Goal: Find specific page/section: Find specific page/section

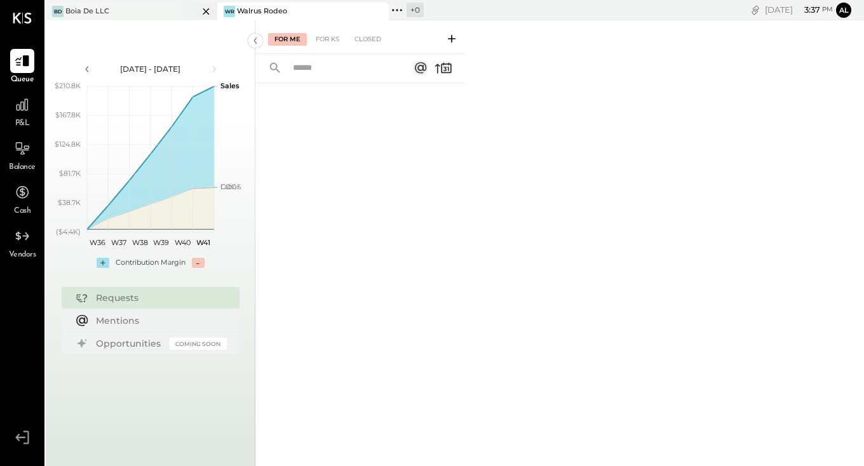
click at [160, 17] on div "[PERSON_NAME] De LLC" at bounding box center [132, 12] width 172 height 18
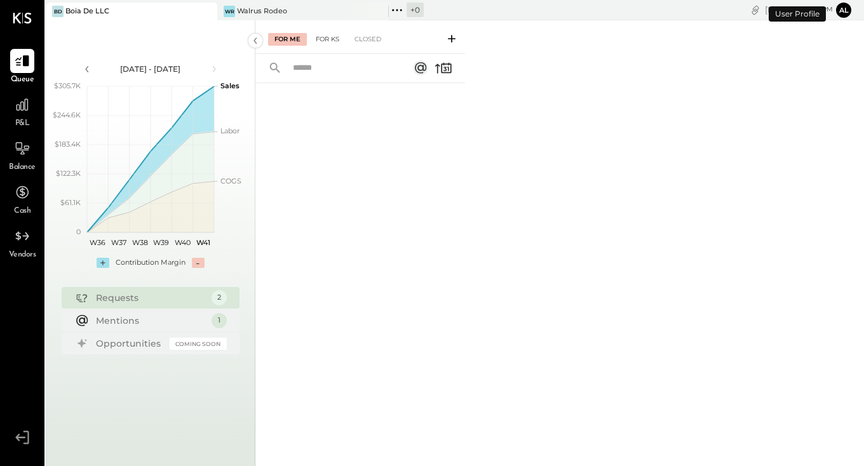
click at [332, 37] on div "For KS" at bounding box center [328, 39] width 36 height 13
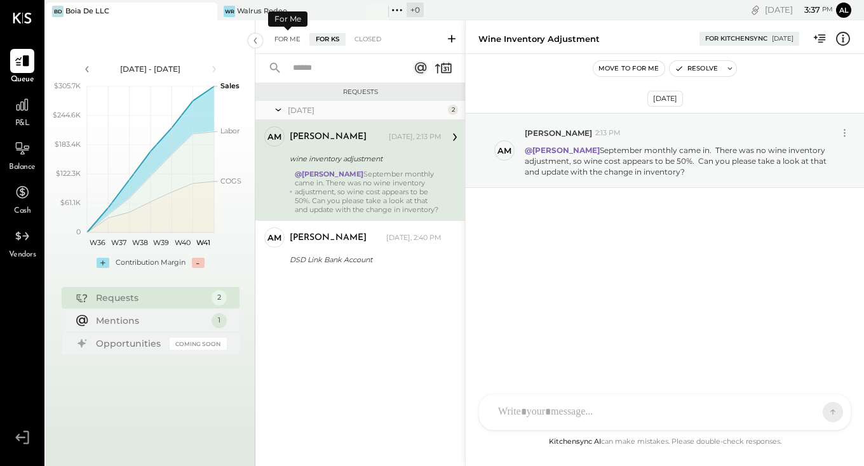
click at [276, 37] on div "For Me" at bounding box center [287, 39] width 39 height 13
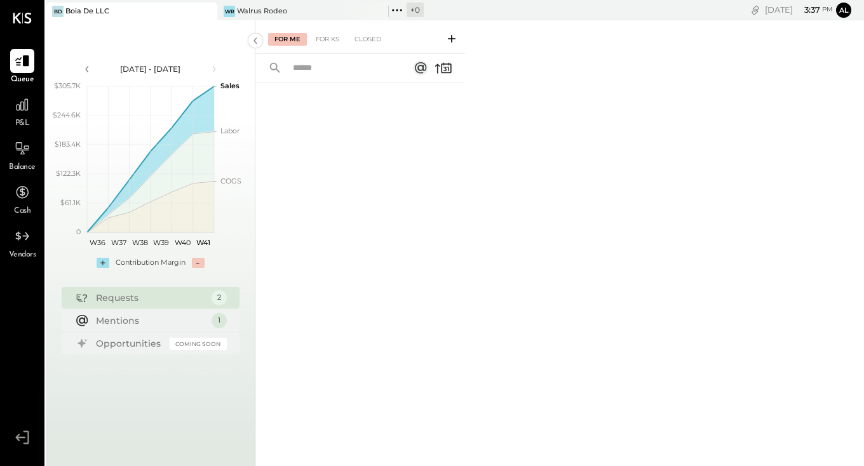
click at [315, 77] on input "text" at bounding box center [342, 68] width 115 height 21
click at [336, 149] on div at bounding box center [360, 258] width 210 height 350
click at [459, 38] on button at bounding box center [452, 38] width 20 height 15
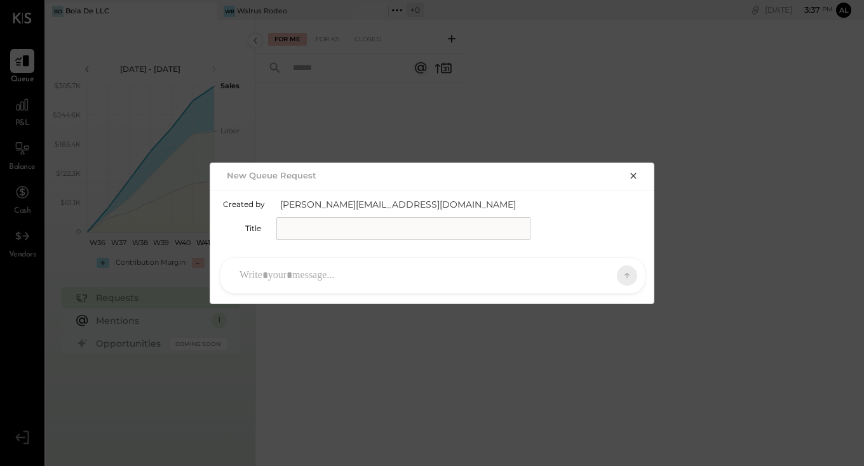
click at [351, 230] on input "text" at bounding box center [403, 228] width 254 height 23
click at [625, 180] on div "New Queue Request" at bounding box center [432, 175] width 445 height 24
click at [641, 165] on div "New Queue Request" at bounding box center [432, 175] width 445 height 24
click at [641, 173] on button "button" at bounding box center [634, 175] width 18 height 14
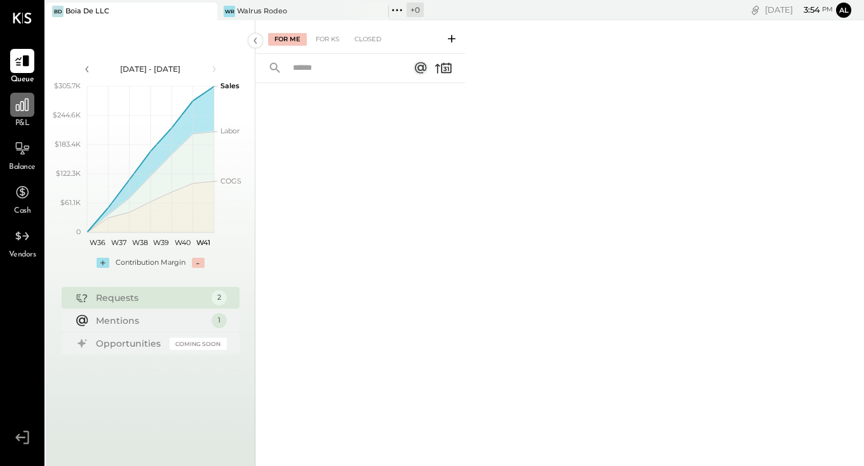
click at [20, 116] on div at bounding box center [22, 105] width 24 height 24
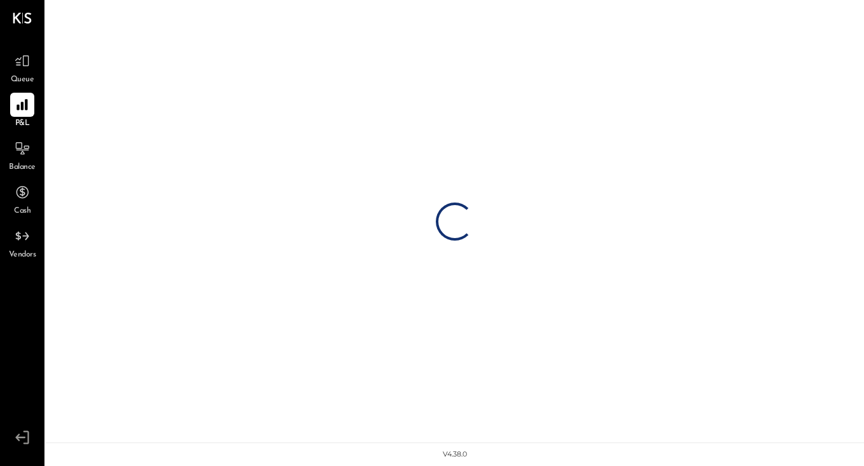
click at [30, 48] on div "Queue P&L Balance Cash Vendors v 4.38.0" at bounding box center [22, 233] width 44 height 466
click at [29, 58] on icon at bounding box center [22, 61] width 15 height 12
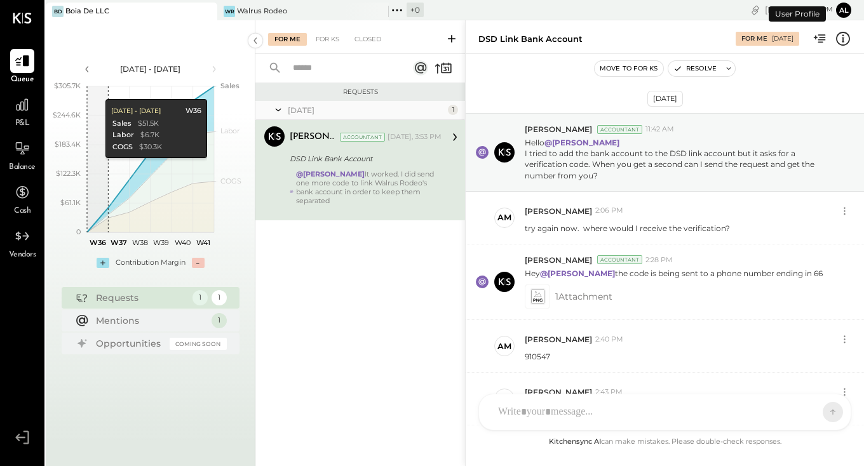
scroll to position [152, 0]
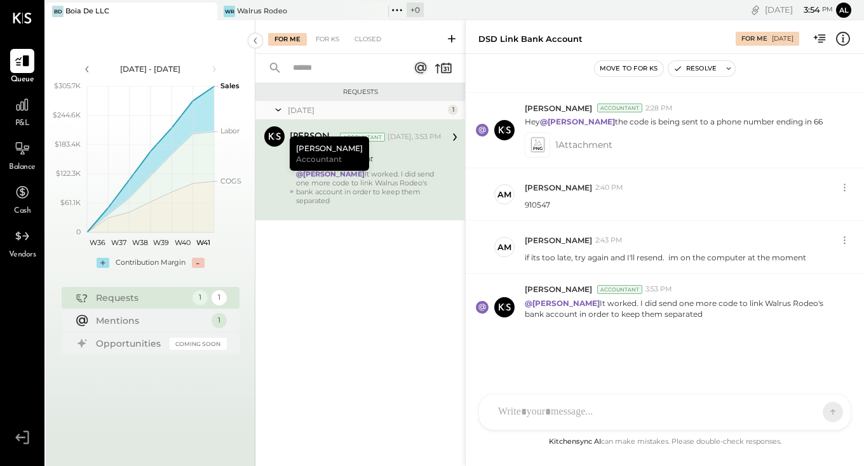
click at [631, 422] on div "[PERSON_NAME] GO [PERSON_NAME] ID [PERSON_NAME] Del [PERSON_NAME] AM [PERSON_NA…" at bounding box center [665, 412] width 373 height 37
